Goal: Book appointment/travel/reservation

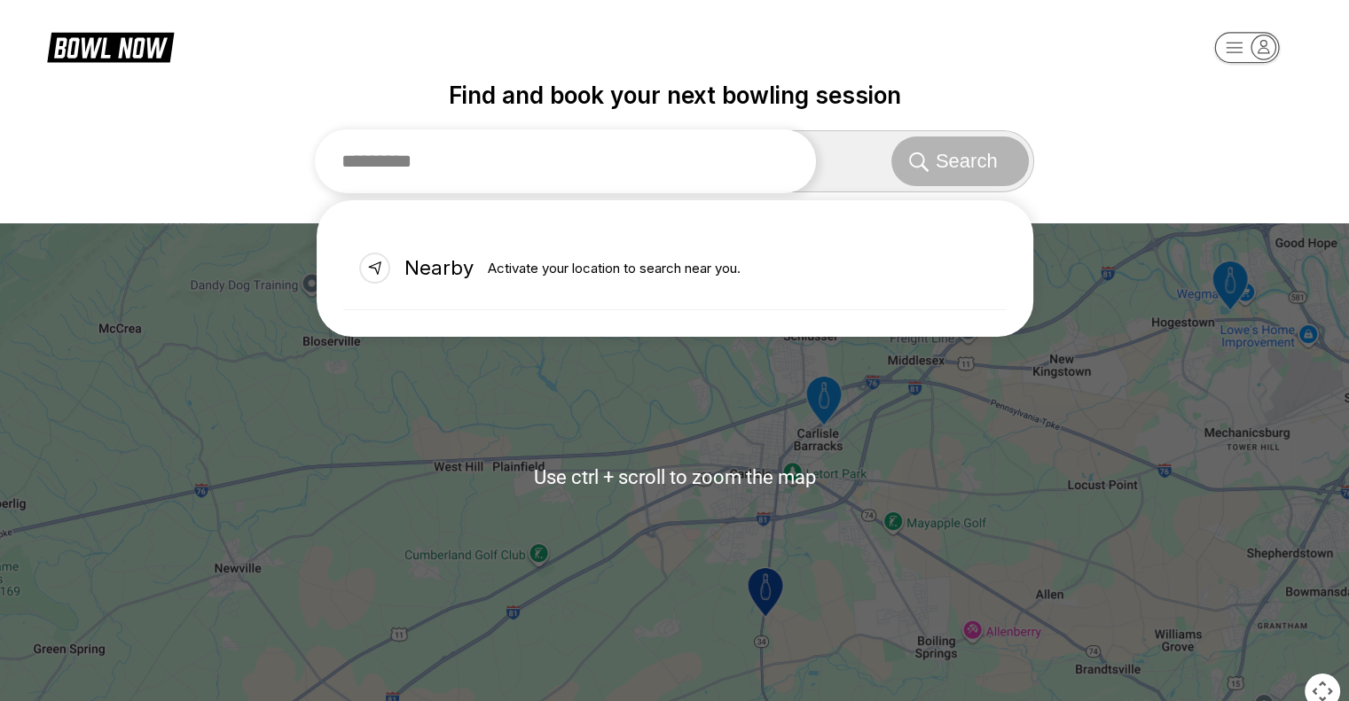
click at [568, 153] on input "text" at bounding box center [566, 161] width 502 height 64
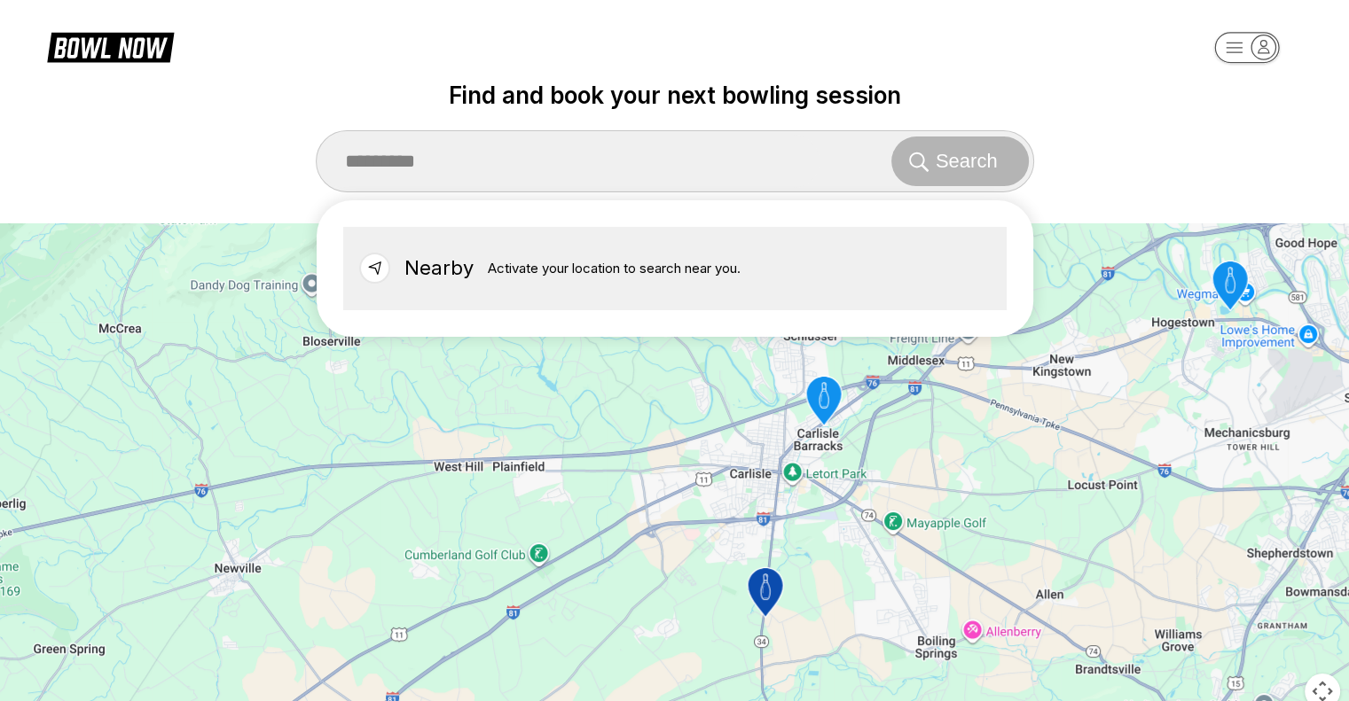
click at [513, 285] on div "Nearby Activate your location to search near you." at bounding box center [674, 268] width 663 height 83
type input "******"
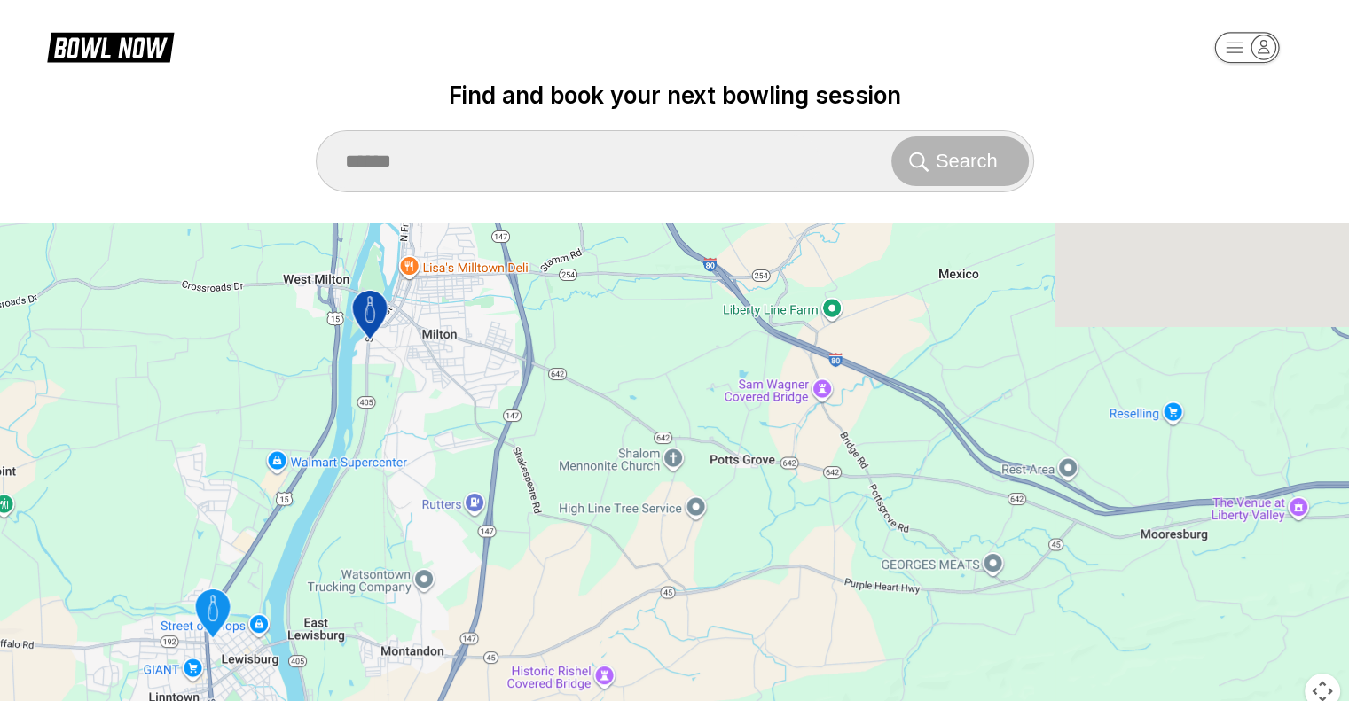
drag, startPoint x: 380, startPoint y: 335, endPoint x: 588, endPoint y: 621, distance: 353.5
click at [631, 652] on div "To activate drag with keyboard, press Alt + Enter. Once in keyboard drag state,…" at bounding box center [674, 476] width 1349 height 507
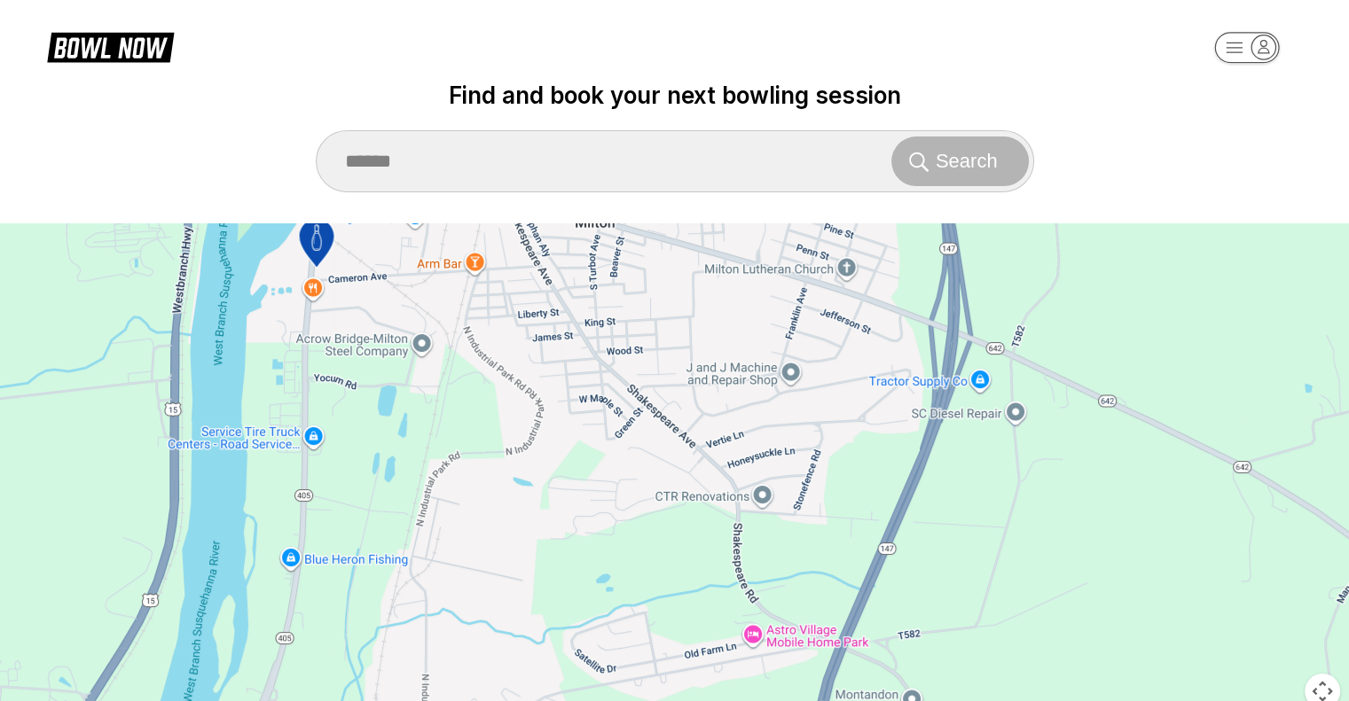
click at [303, 244] on icon "Imperial lanes" at bounding box center [315, 244] width 35 height 50
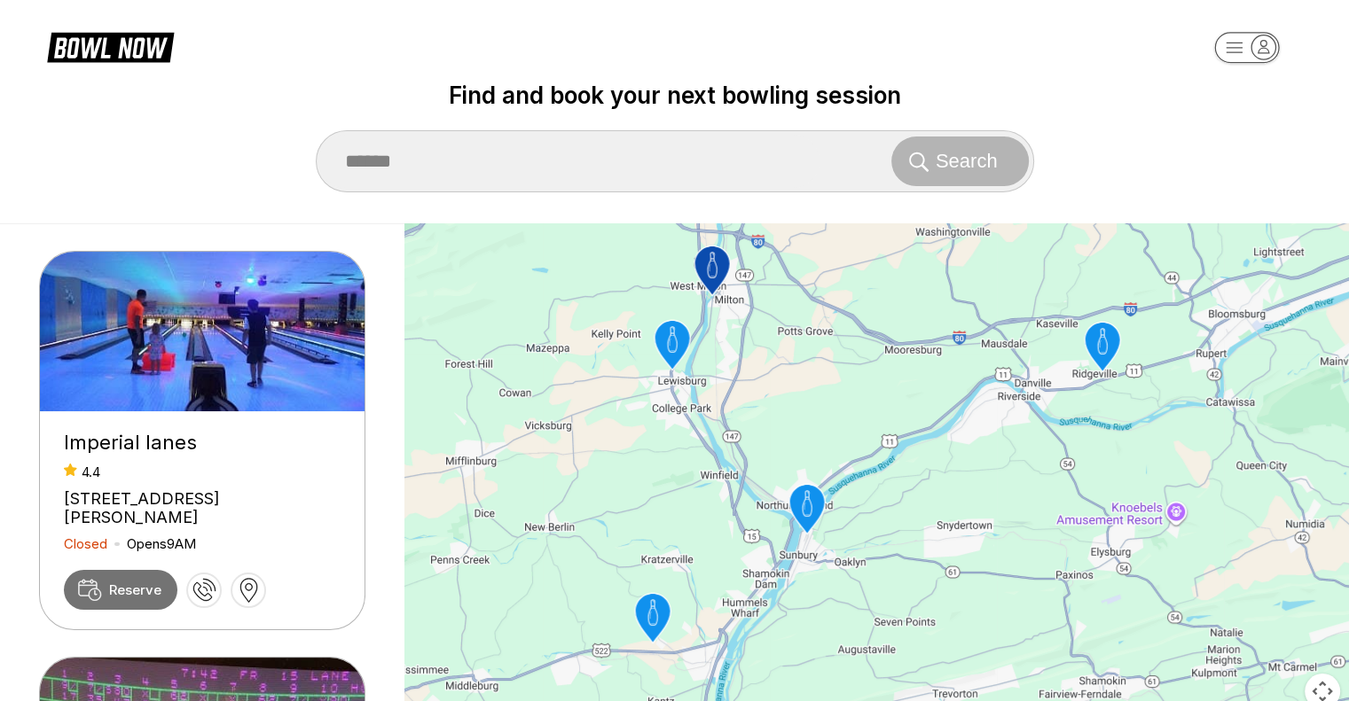
click at [134, 591] on span "Reserve" at bounding box center [135, 590] width 52 height 17
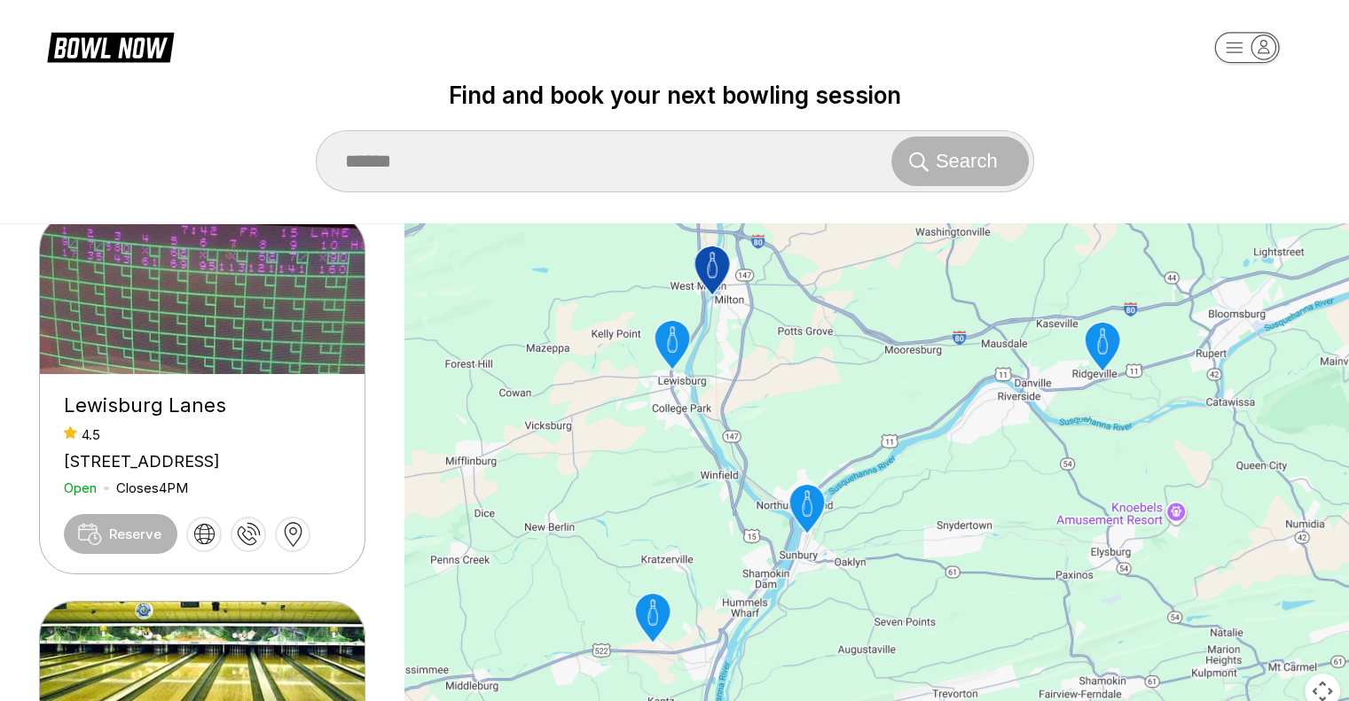
scroll to position [89, 0]
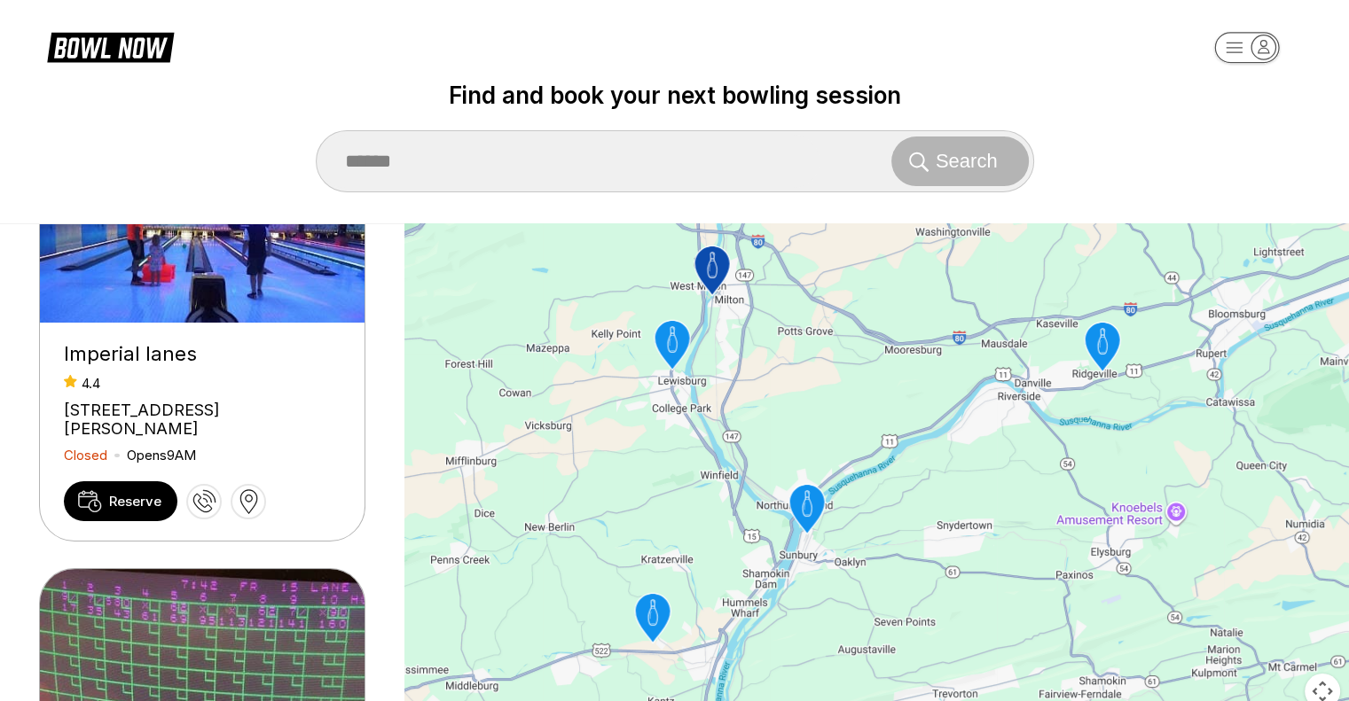
click at [229, 401] on div "[STREET_ADDRESS][PERSON_NAME]" at bounding box center [202, 419] width 277 height 37
click at [127, 504] on span "Reserve" at bounding box center [135, 501] width 52 height 17
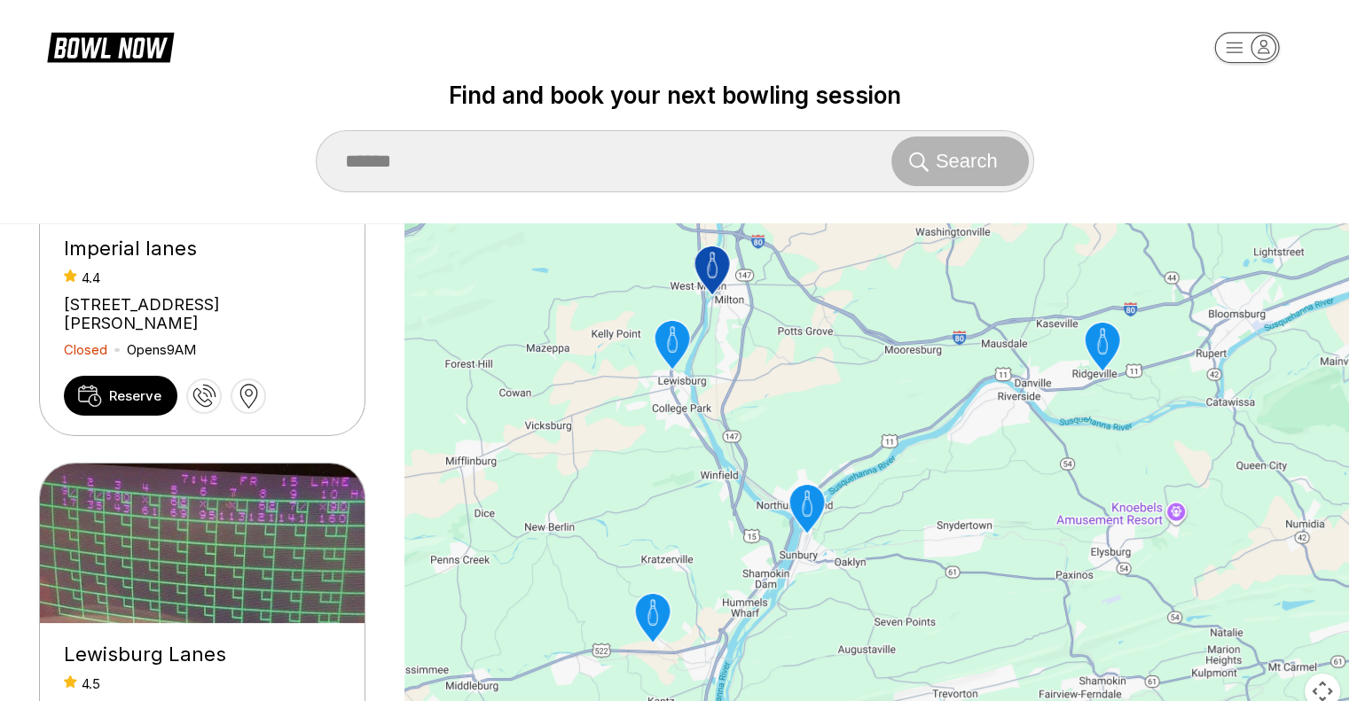
scroll to position [0, 0]
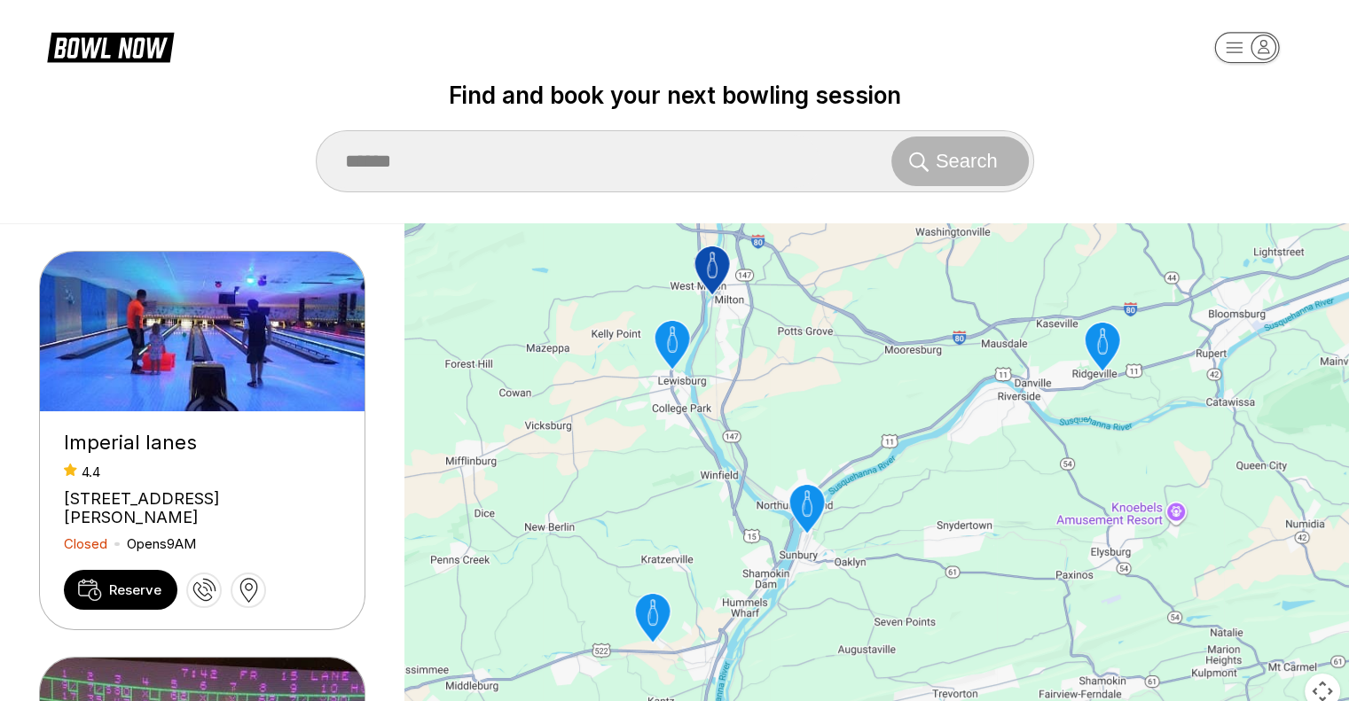
click at [101, 454] on div "Imperial lanes" at bounding box center [202, 443] width 277 height 24
click at [110, 577] on link "Reserve" at bounding box center [121, 590] width 114 height 40
click at [91, 496] on div "[STREET_ADDRESS][PERSON_NAME]" at bounding box center [202, 508] width 277 height 37
click at [94, 586] on icon at bounding box center [90, 590] width 24 height 22
click at [1229, 52] on icon "button" at bounding box center [1234, 48] width 16 height 10
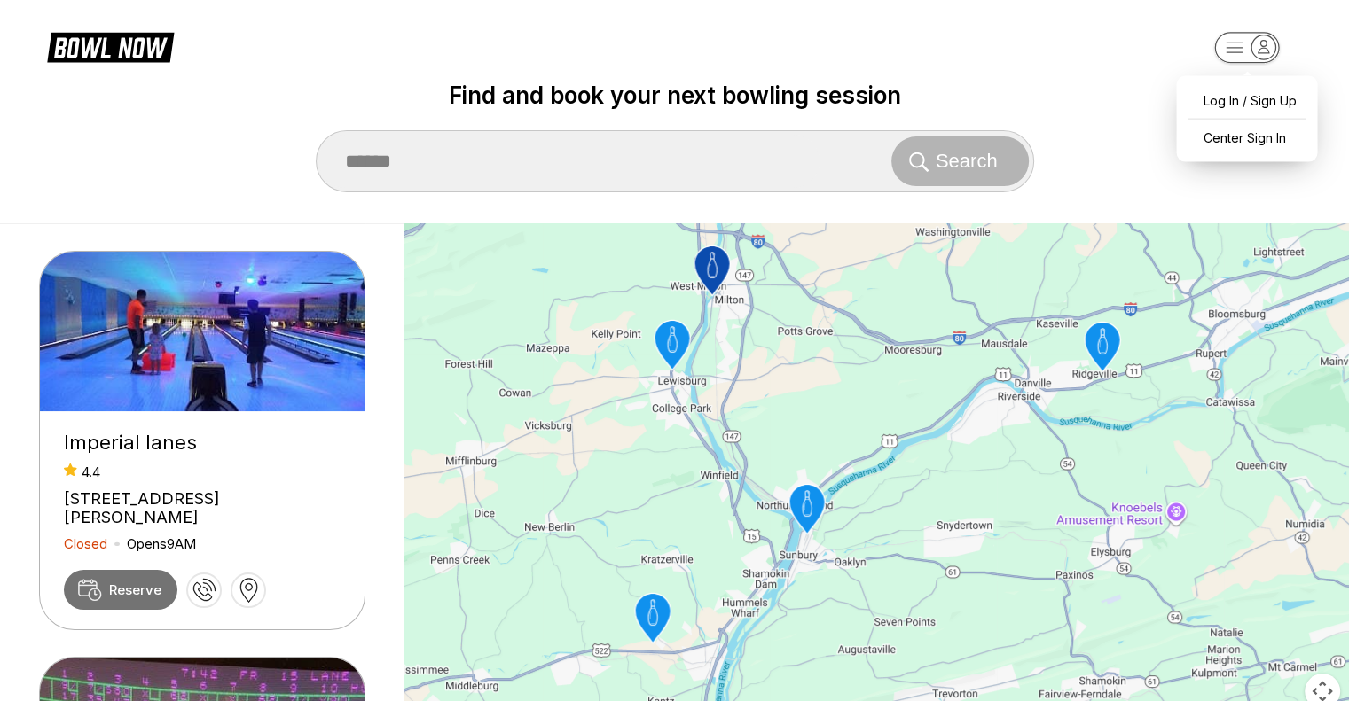
click at [142, 595] on span "Reserve" at bounding box center [135, 590] width 52 height 17
